Goal: Information Seeking & Learning: Learn about a topic

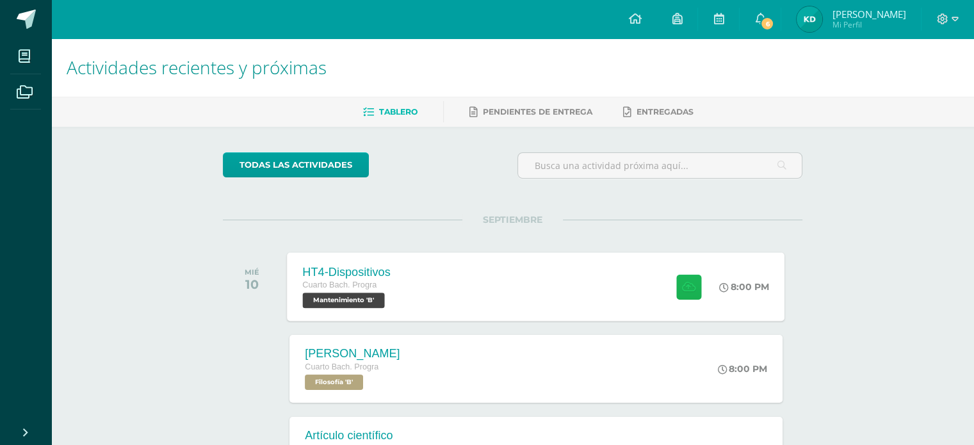
click at [691, 295] on button at bounding box center [688, 286] width 25 height 25
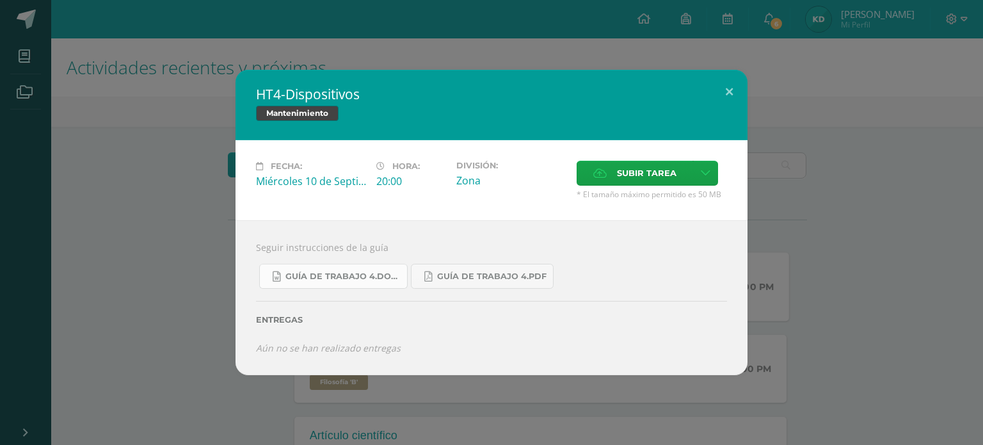
click at [341, 272] on span "Guía de trabajo 4.docx" at bounding box center [342, 276] width 115 height 10
click at [835, 195] on div "HT4-Dispositivos Mantenimiento Fecha: [DATE] Hora: 20:00 División: Subir tarea" at bounding box center [491, 222] width 973 height 305
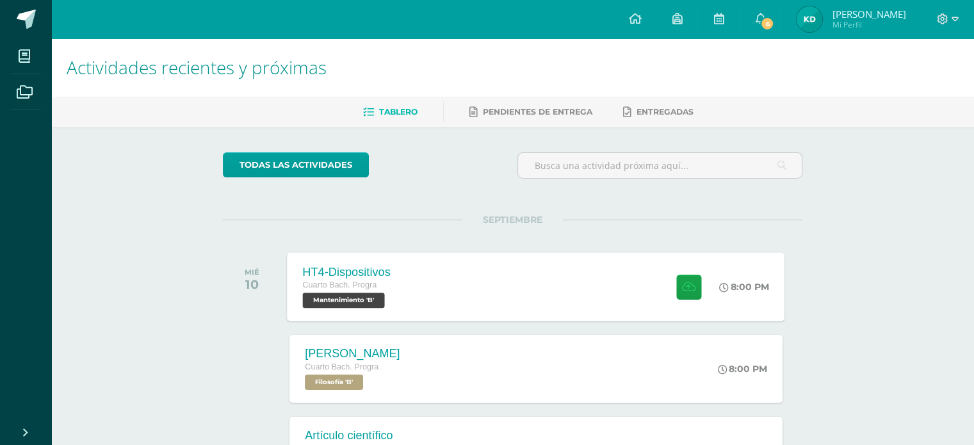
click at [563, 277] on div "HT4-Dispositivos Cuarto [PERSON_NAME]. Progra Mantenimiento 'B' 8:00 PM HT4-Dis…" at bounding box center [535, 286] width 497 height 68
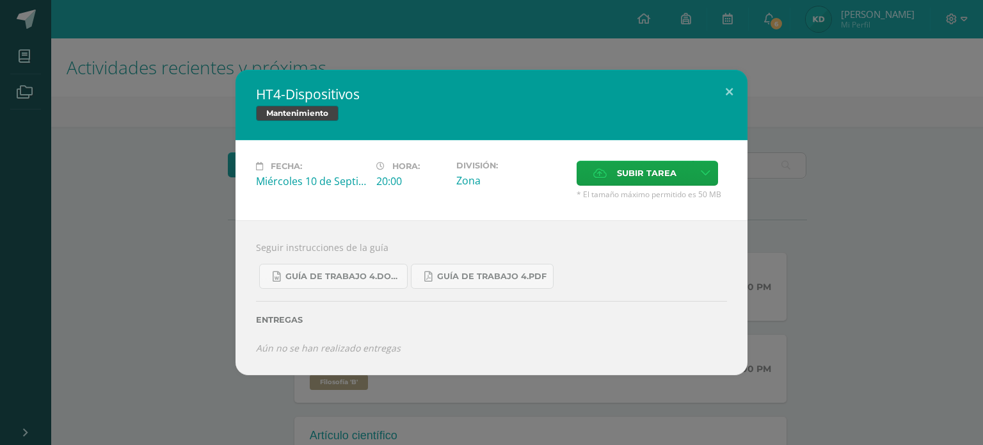
click at [791, 44] on div "HT4-Dispositivos Mantenimiento Fecha: [DATE] Hora: 20:00 División: Subir tarea" at bounding box center [491, 222] width 983 height 445
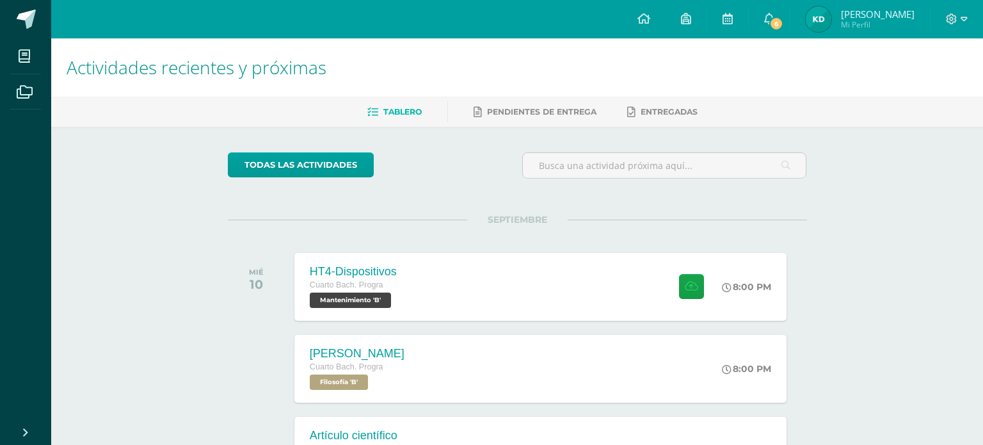
click at [774, 11] on div "HT4-Dispositivos Mantenimiento Fecha: [DATE] Hora: 20:00 División: Subir tarea" at bounding box center [491, 222] width 983 height 445
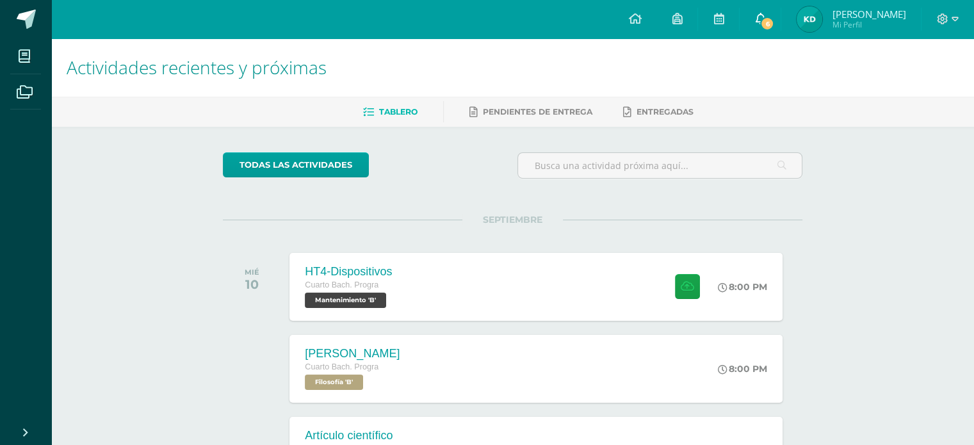
click at [773, 22] on span "6" at bounding box center [767, 24] width 14 height 14
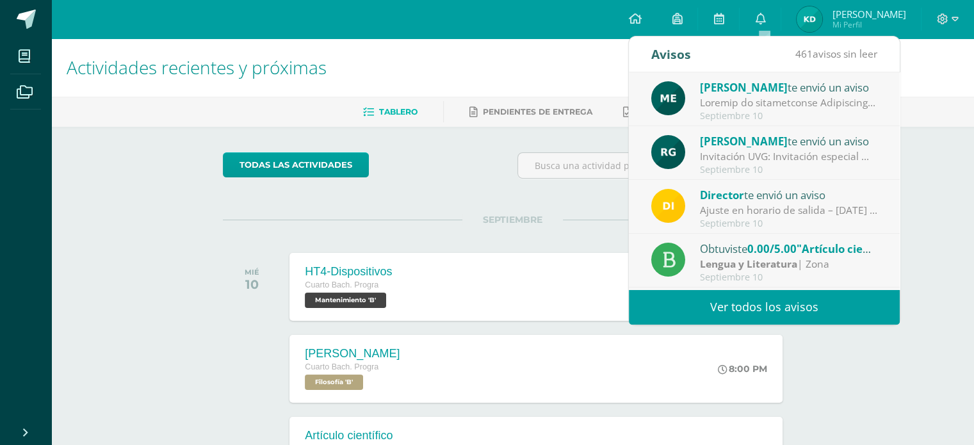
click at [739, 115] on div "Septiembre 10" at bounding box center [789, 116] width 178 height 11
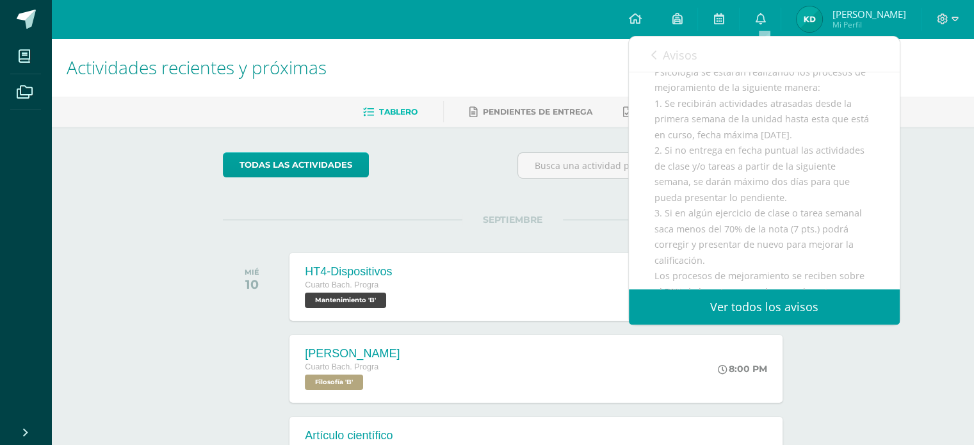
scroll to position [256, 0]
click at [654, 56] on icon at bounding box center [653, 55] width 5 height 10
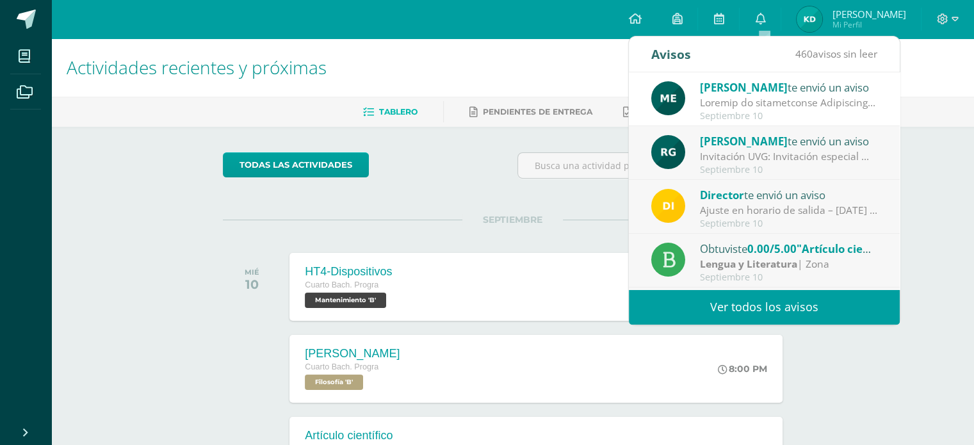
click at [815, 253] on span ""Artículo científico"" at bounding box center [849, 248] width 106 height 15
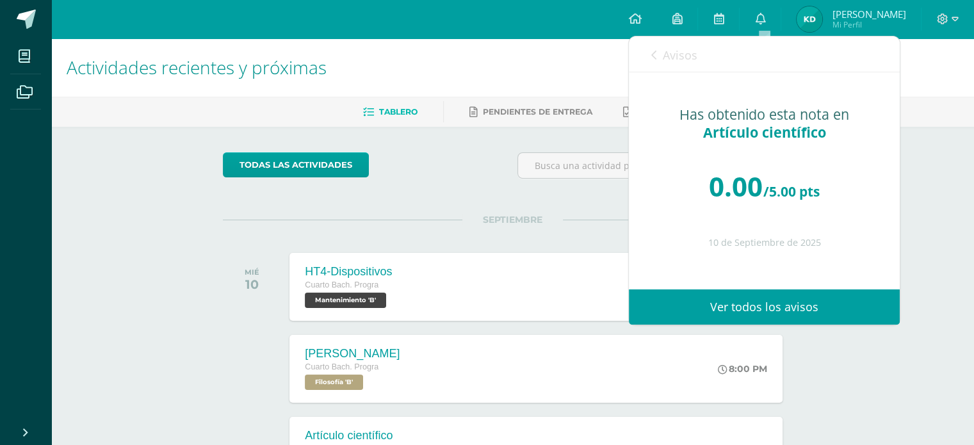
click at [663, 55] on span "Avisos" at bounding box center [680, 54] width 35 height 15
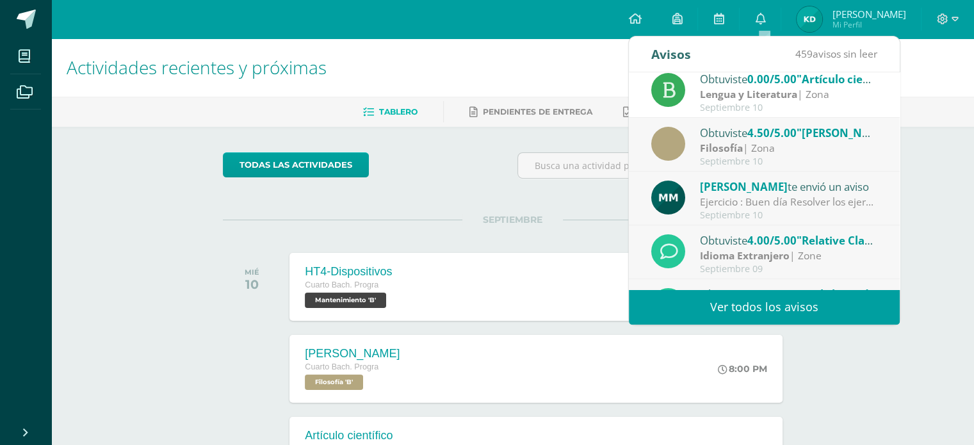
scroll to position [170, 0]
click at [922, 136] on div "Actividades recientes y próximas Tablero Pendientes de entrega Entregadas todas…" at bounding box center [512, 424] width 922 height 773
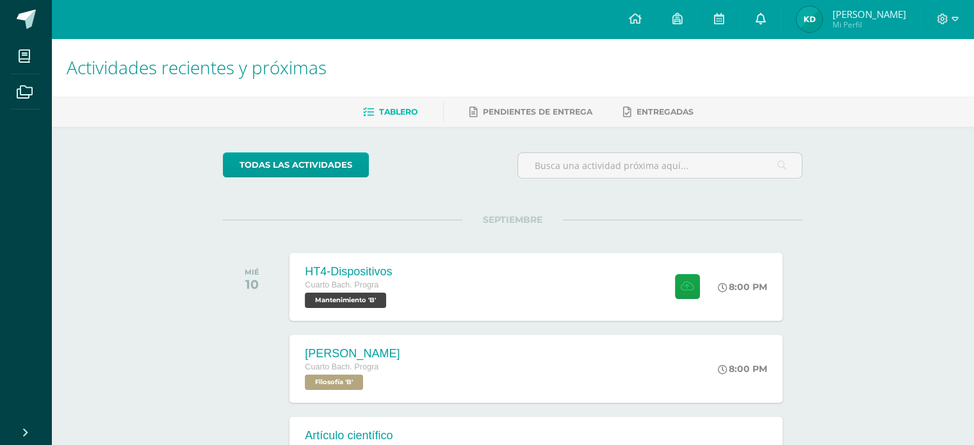
click at [763, 19] on icon at bounding box center [760, 19] width 10 height 12
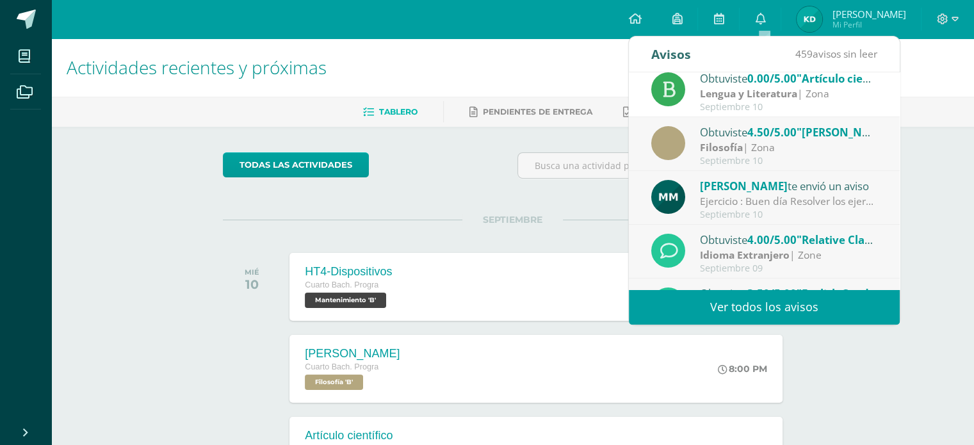
click at [755, 92] on strong "Lengua y Literatura" at bounding box center [748, 93] width 97 height 14
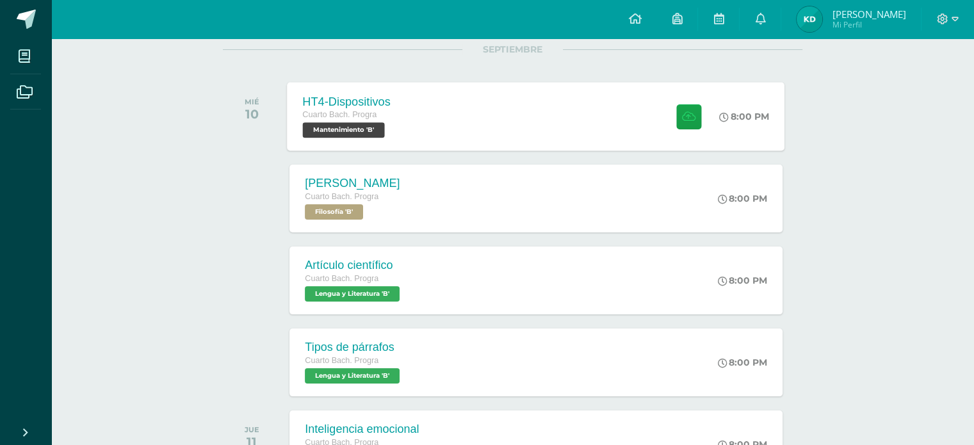
click at [442, 125] on div "HT4-Dispositivos Cuarto [PERSON_NAME]. Progra Mantenimiento 'B' 8:00 PM HT4-Dis…" at bounding box center [535, 116] width 497 height 68
